Goal: Task Accomplishment & Management: Use online tool/utility

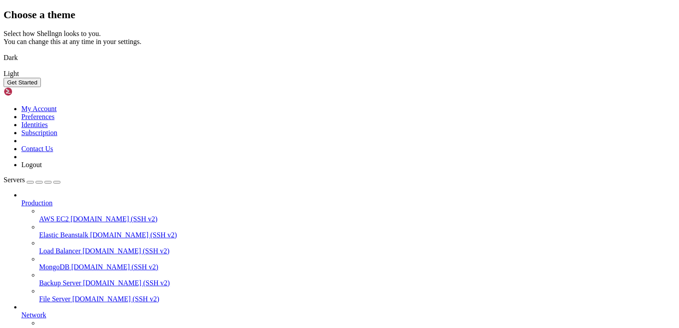
click at [41, 87] on button "Get Started" at bounding box center [22, 82] width 37 height 9
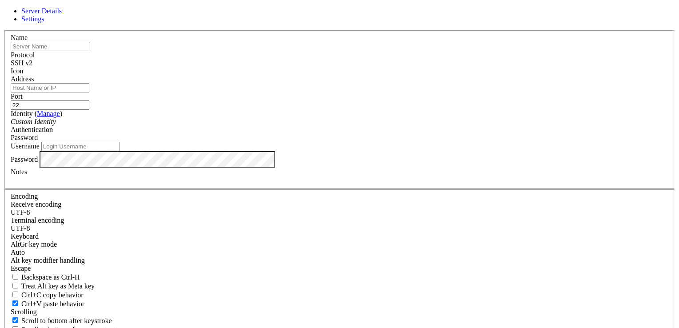
click at [44, 23] on span "Settings" at bounding box center [32, 19] width 23 height 8
click at [62, 15] on span "Server Details" at bounding box center [41, 11] width 40 height 8
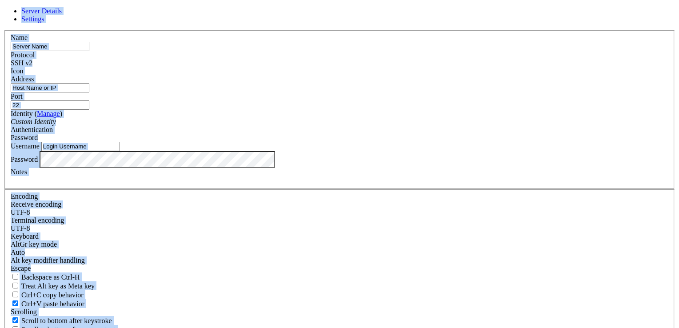
drag, startPoint x: 163, startPoint y: 16, endPoint x: 459, endPoint y: 293, distance: 405.1
click at [459, 293] on div "Server Details Settings Name Protocol SSH v2 Icon" at bounding box center [340, 190] width 672 height 367
copy div "Server Details Settings Name Protocol SSH v2 Icon Address Port Identity ( Manag…"
click at [40, 150] on label "Username" at bounding box center [25, 146] width 29 height 8
click at [120, 151] on input "Username" at bounding box center [80, 146] width 79 height 9
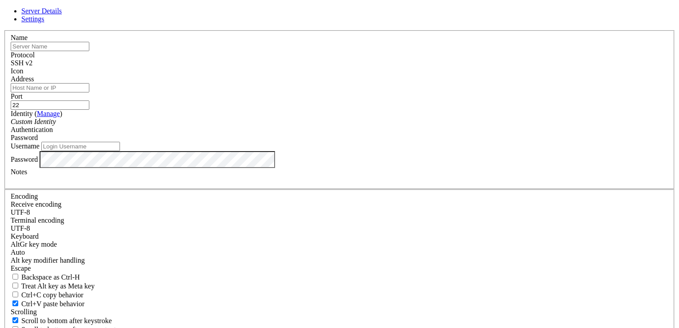
click at [89, 51] on input "text" at bounding box center [50, 46] width 79 height 9
paste input "OracleLinuxVM"
type input "OracleLinuxVM"
click at [89, 92] on input "Address" at bounding box center [50, 87] width 79 height 9
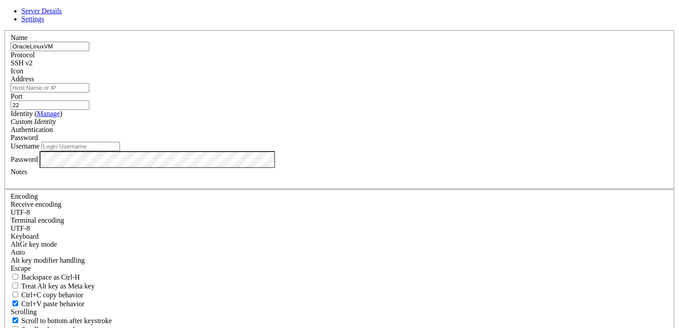
click at [89, 92] on input "Address" at bounding box center [50, 87] width 79 height 9
paste input "[TECHNICAL_ID]"
type input "[TECHNICAL_ID]"
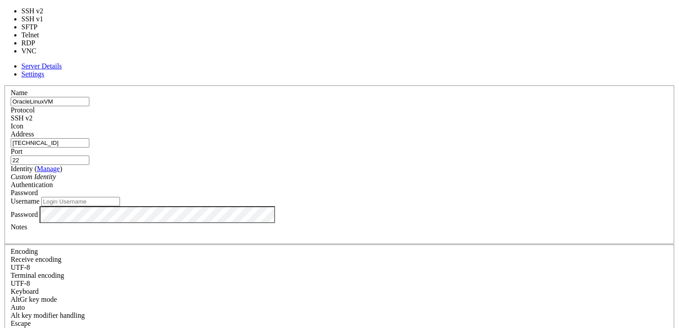
click at [409, 114] on div "SSH v2" at bounding box center [339, 118] width 657 height 8
click at [369, 62] on header "Server Details Settings" at bounding box center [340, 70] width 672 height 16
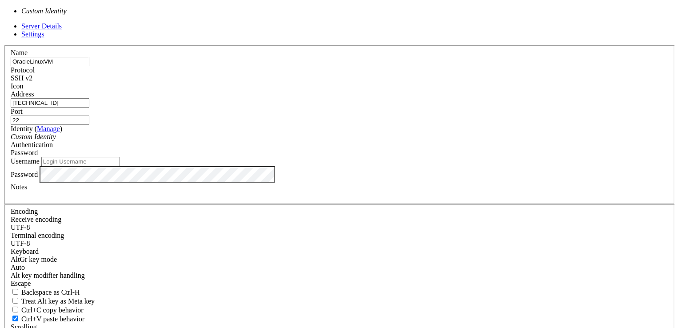
click at [343, 139] on div "Custom Identity" at bounding box center [339, 137] width 657 height 8
click at [271, 141] on div "Custom Identity" at bounding box center [339, 137] width 657 height 8
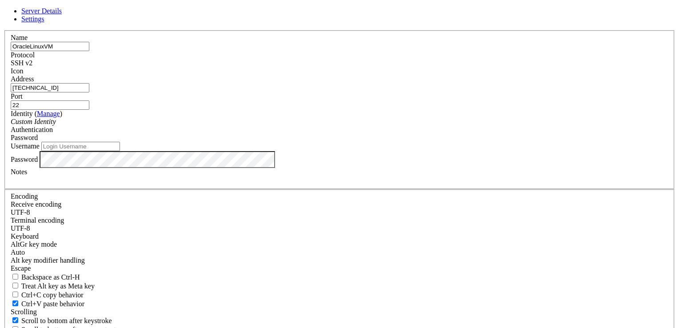
click at [60, 117] on link "Manage" at bounding box center [48, 114] width 23 height 8
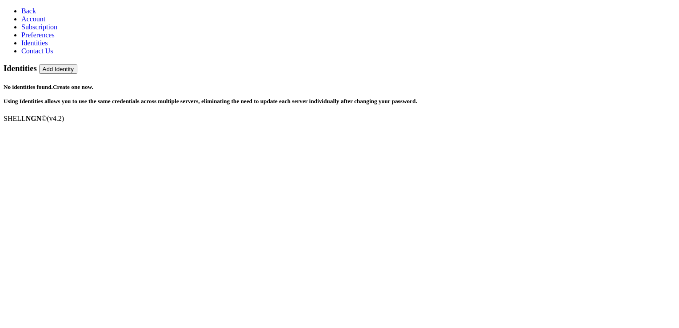
click at [21, 7] on link "Back" at bounding box center [28, 11] width 15 height 8
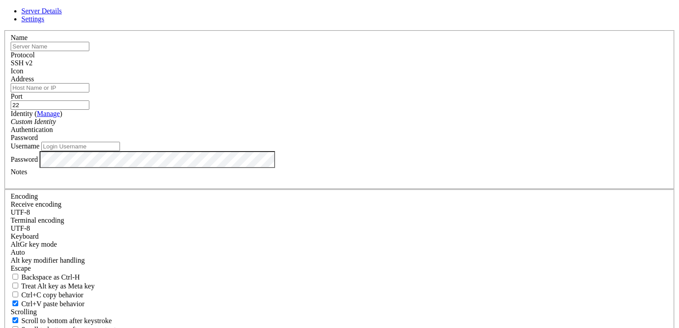
click at [89, 51] on input "text" at bounding box center [50, 46] width 79 height 9
type input "OracleLinuxVM"
type input "[TECHNICAL_ID]"
click at [120, 151] on input "Username" at bounding box center [80, 146] width 79 height 9
type input "lefhokobobaathebe1"
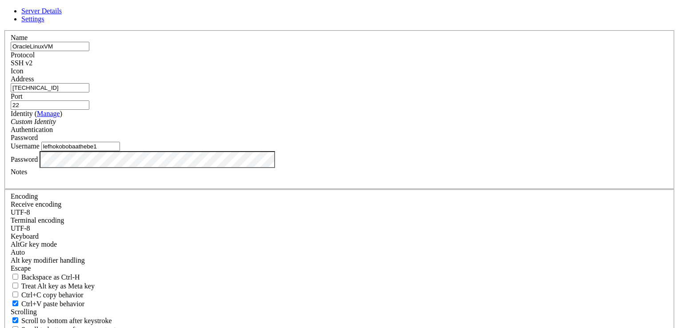
click at [279, 184] on div at bounding box center [339, 180] width 657 height 8
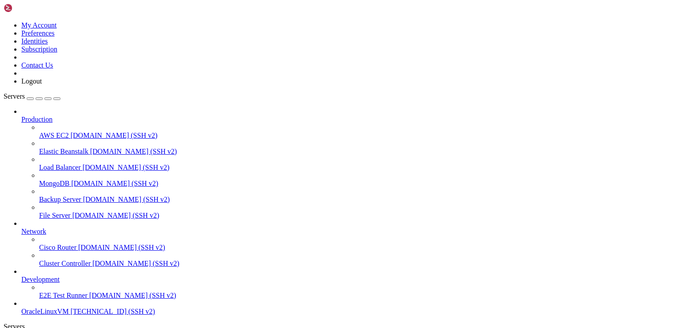
scroll to position [30, 0]
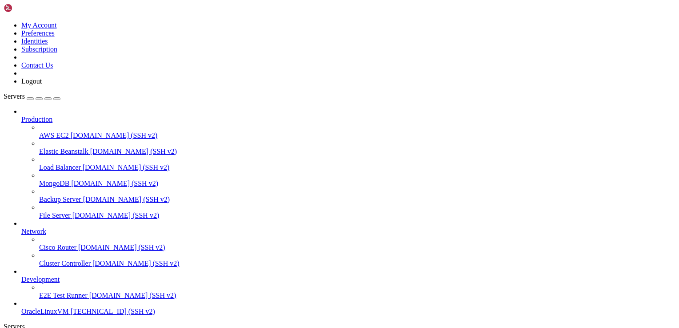
drag, startPoint x: 308, startPoint y: 118, endPoint x: 372, endPoint y: 121, distance: 64.5
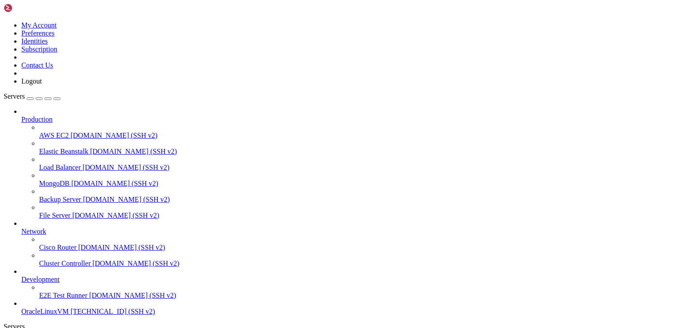
click at [48, 327] on span "Start a Session" at bounding box center [27, 334] width 42 height 8
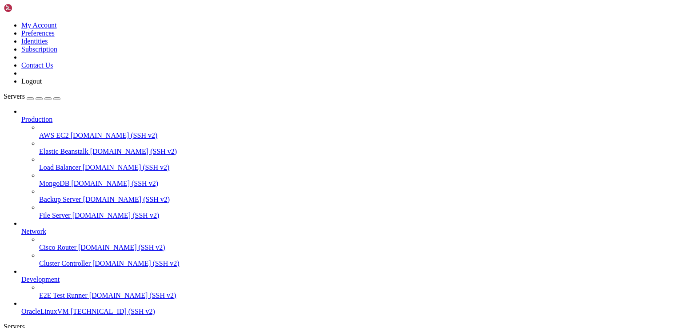
click at [71, 307] on span "[TECHNICAL_ID] (SSH v2)" at bounding box center [113, 311] width 84 height 8
click at [56, 307] on span "OracleLinuxVM" at bounding box center [45, 311] width 48 height 8
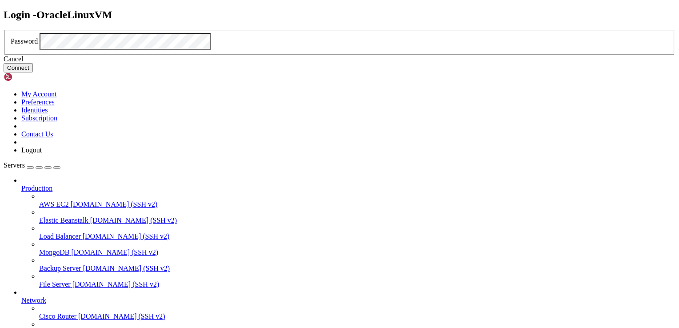
click at [33, 72] on button "Connect" at bounding box center [18, 67] width 29 height 9
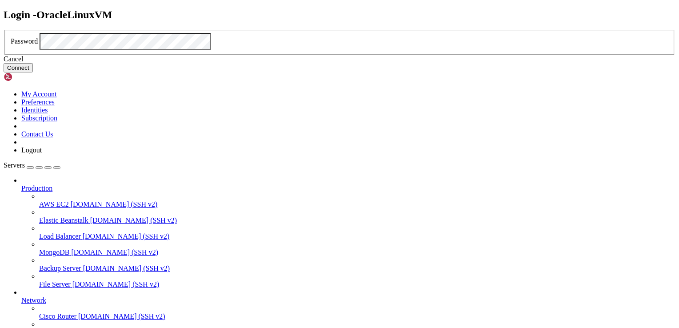
click button "Connect" at bounding box center [18, 67] width 29 height 9
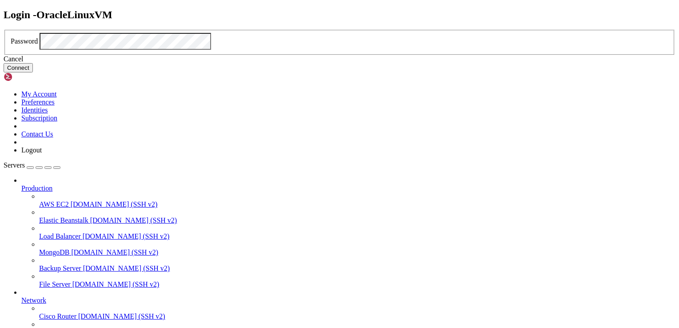
click button "Connect" at bounding box center [18, 67] width 29 height 9
